Goal: Transaction & Acquisition: Purchase product/service

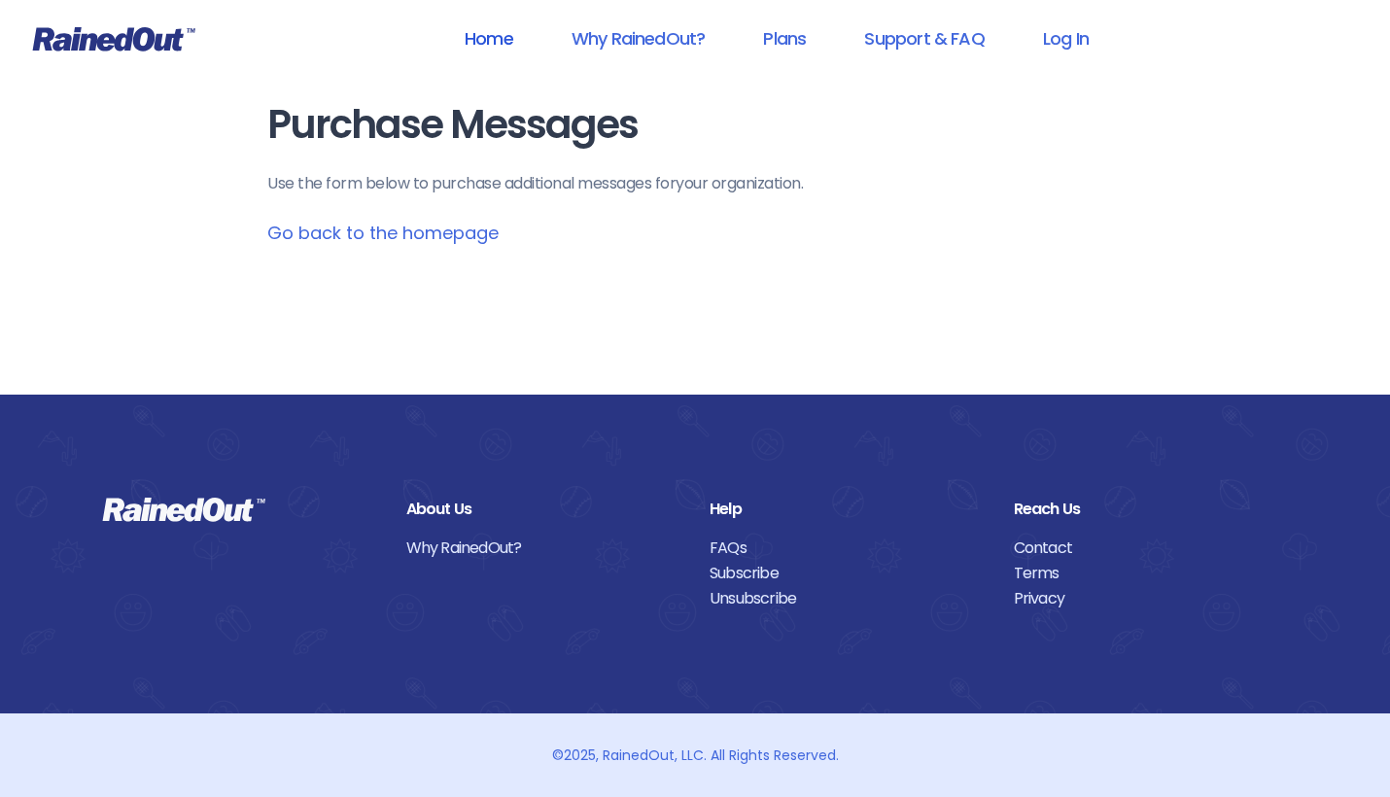
click at [480, 41] on link "Home" at bounding box center [488, 39] width 99 height 44
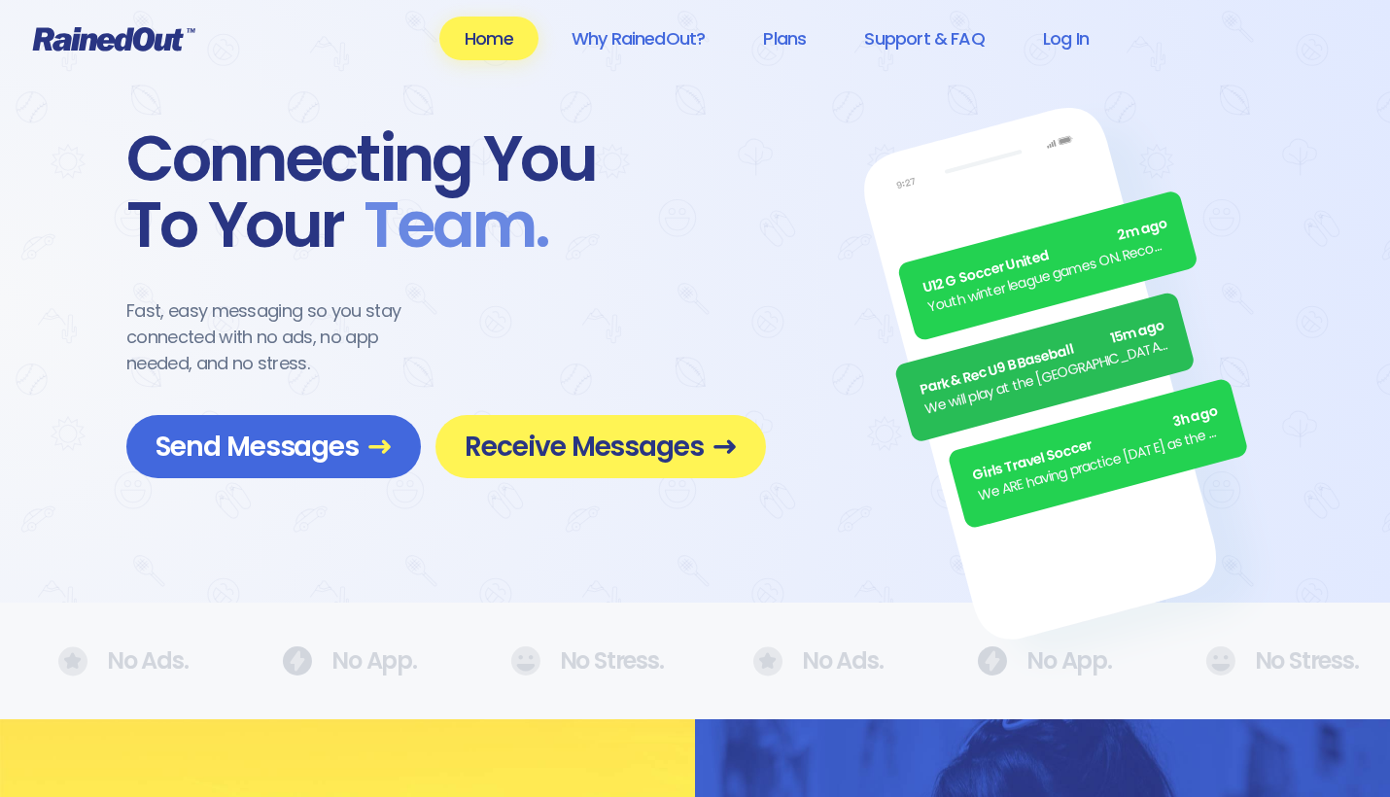
click at [125, 24] on header "Home Why RainedOut? Plans Support & FAQ Log In" at bounding box center [695, 39] width 1390 height 78
click at [124, 43] on icon at bounding box center [113, 38] width 163 height 25
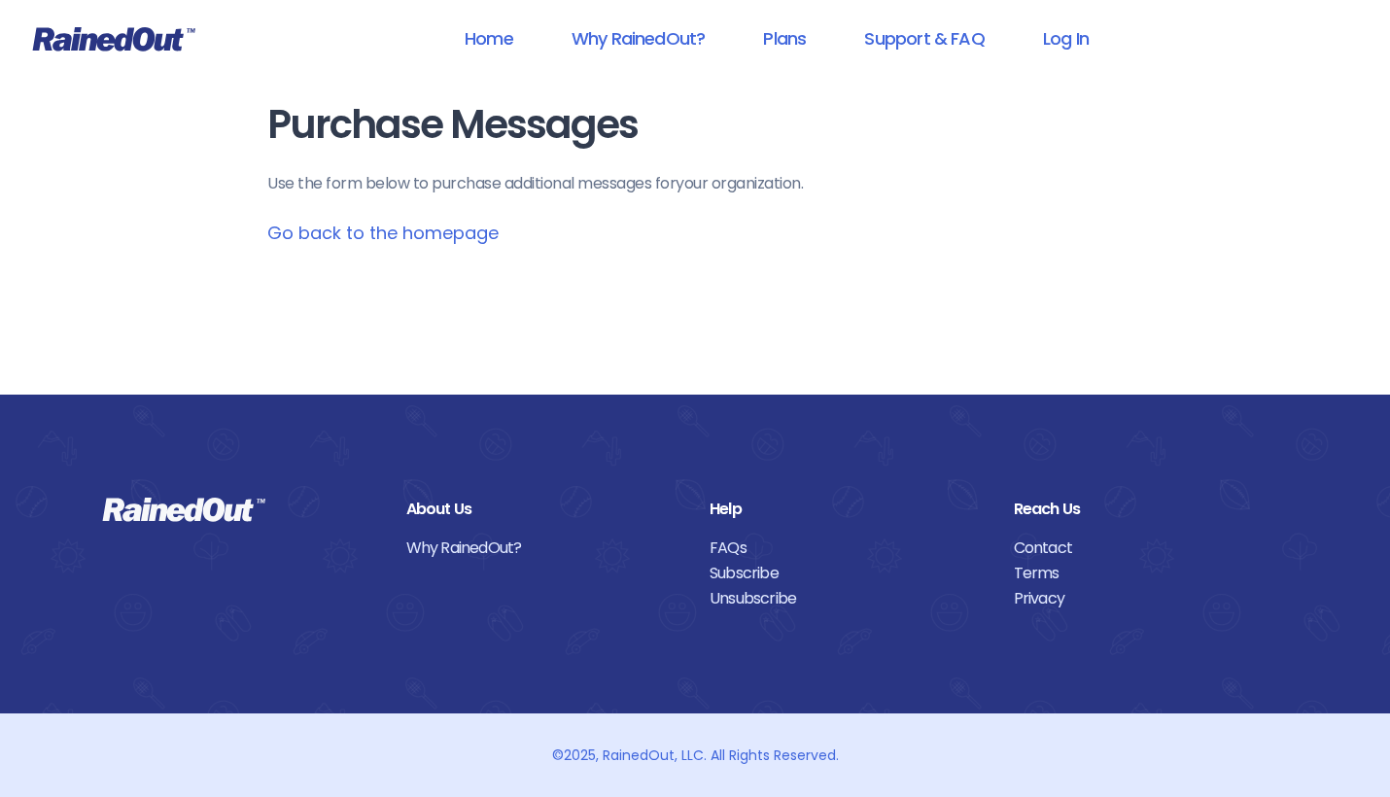
click at [126, 507] on icon at bounding box center [184, 510] width 162 height 24
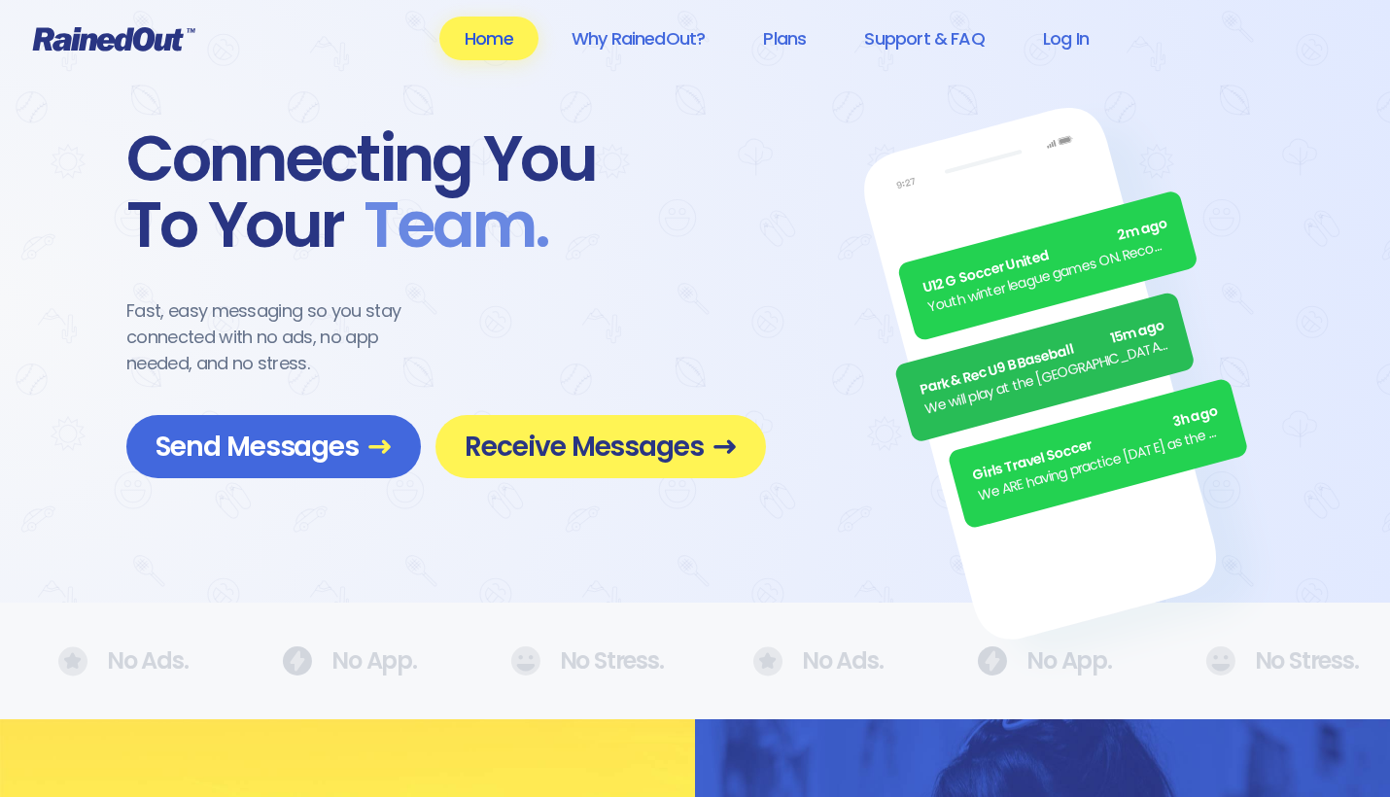
click at [490, 45] on link "Home" at bounding box center [488, 39] width 99 height 44
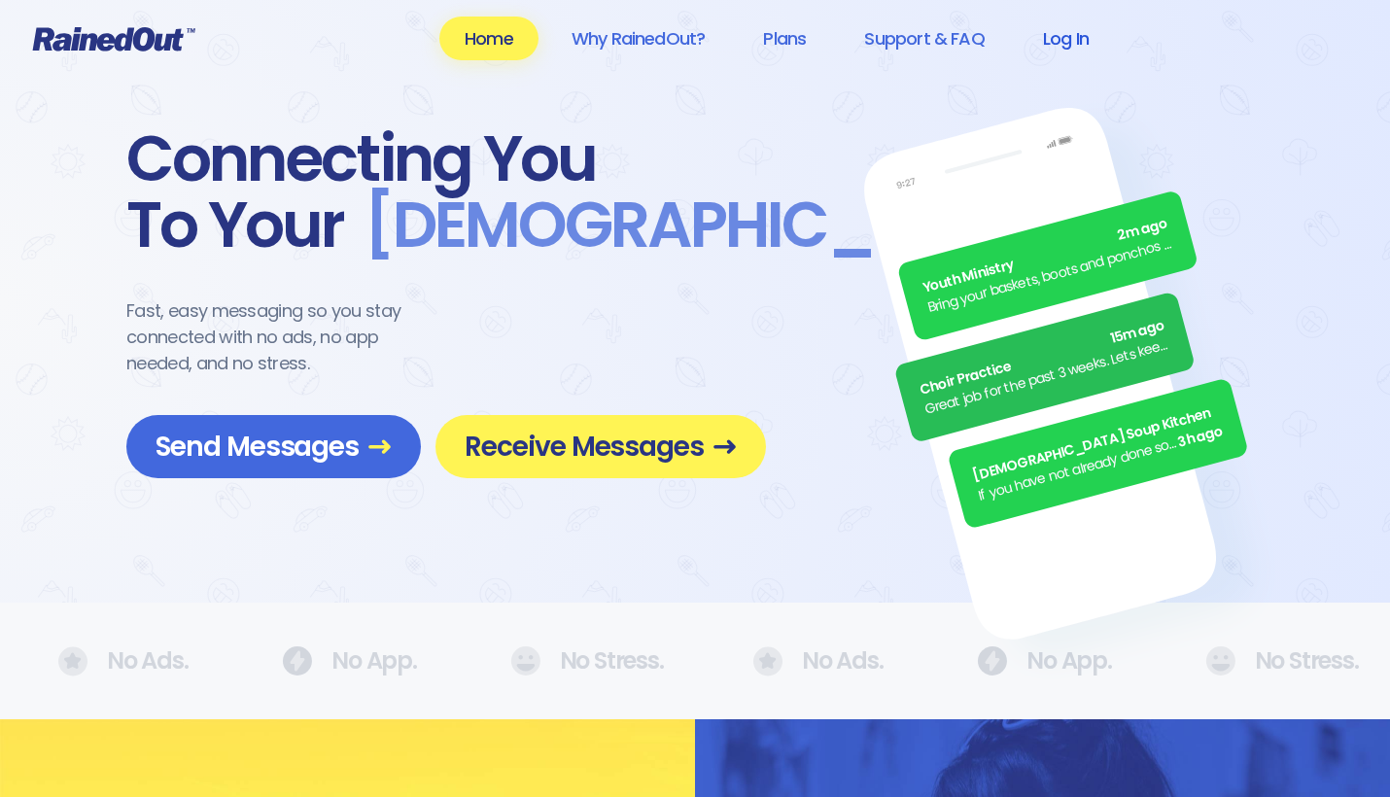
click at [1068, 32] on link "Log In" at bounding box center [1066, 39] width 96 height 44
